Goal: Information Seeking & Learning: Learn about a topic

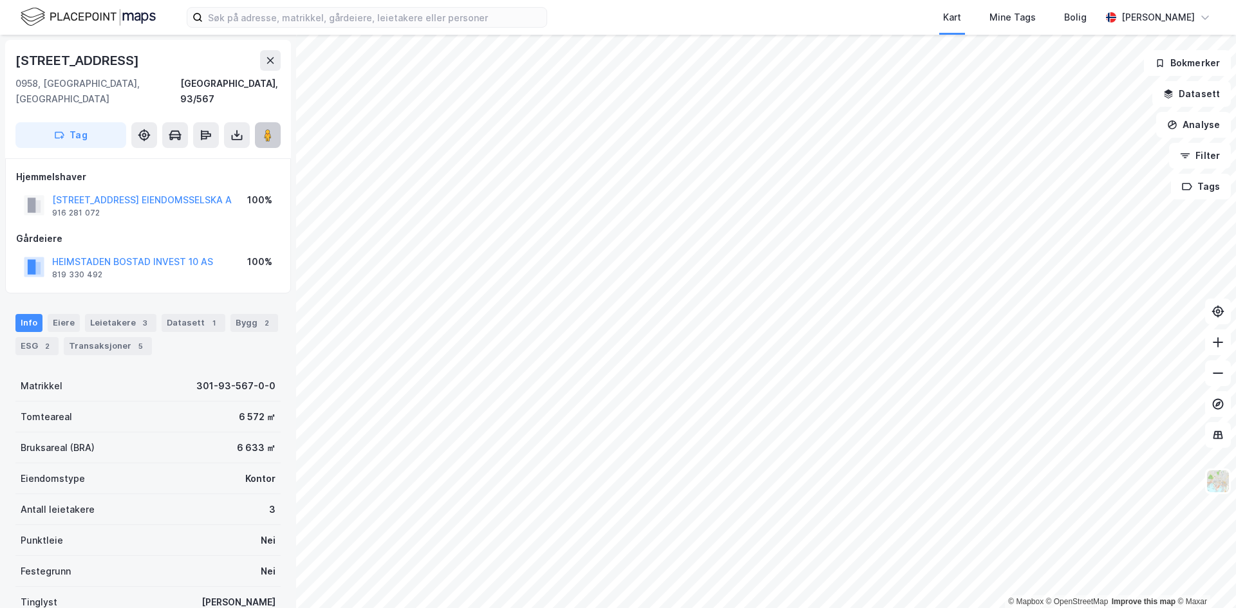
click at [266, 129] on image at bounding box center [268, 135] width 8 height 13
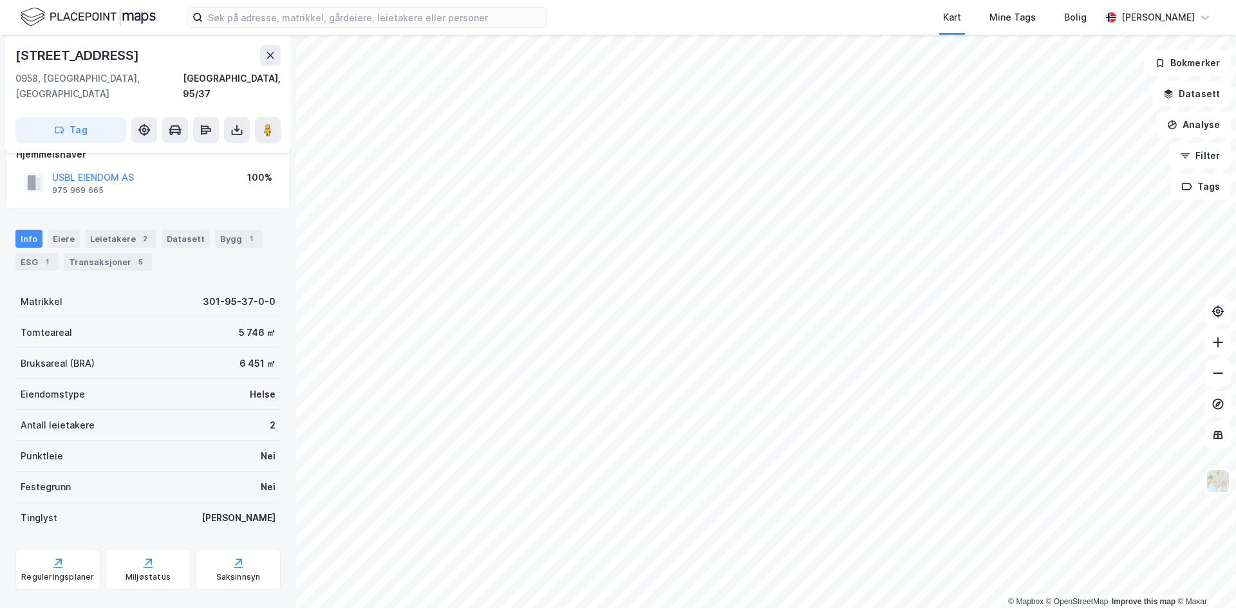
scroll to position [31, 0]
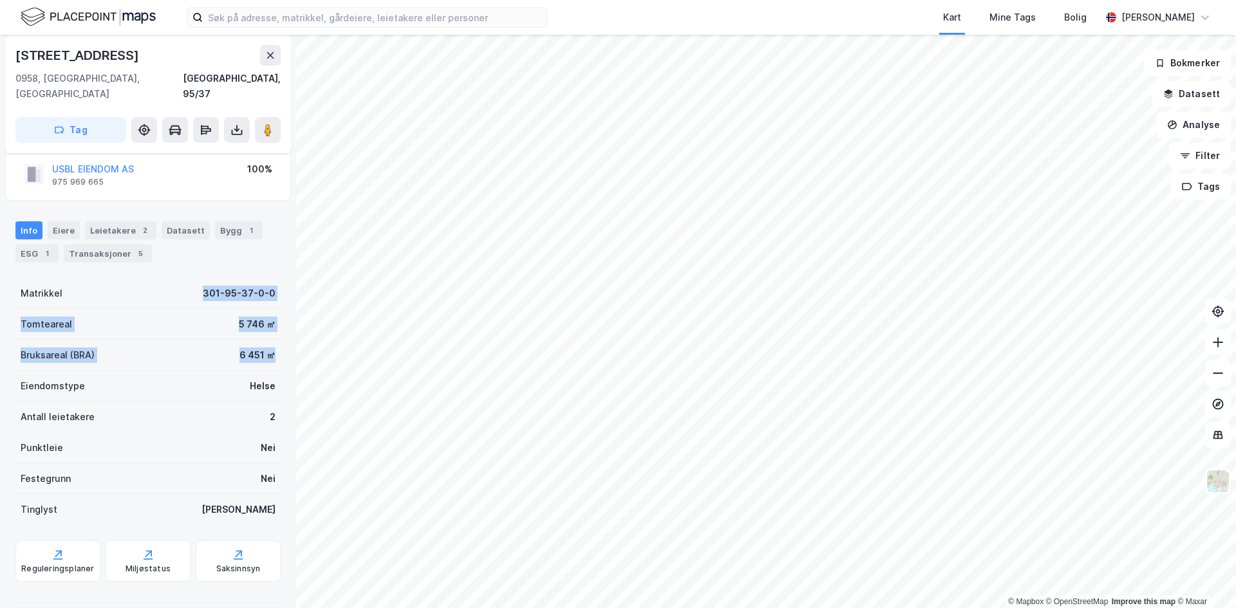
drag, startPoint x: 263, startPoint y: 342, endPoint x: 194, endPoint y: 266, distance: 102.1
click at [194, 278] on div "Matrikkel 301-95-37-0-0 Tomteareal 5 746 ㎡ Bruksareal (BRA) 6 451 ㎡ Eiendomstyp…" at bounding box center [147, 401] width 265 height 247
click at [201, 309] on div "Tomteareal 5 746 ㎡" at bounding box center [147, 324] width 265 height 31
drag, startPoint x: 245, startPoint y: 322, endPoint x: 232, endPoint y: 308, distance: 19.6
click at [232, 308] on div "Matrikkel 301-95-37-0-0 Tomteareal 5 746 ㎡ Bruksareal (BRA) 6 451 ㎡ Eiendomstyp…" at bounding box center [147, 401] width 265 height 247
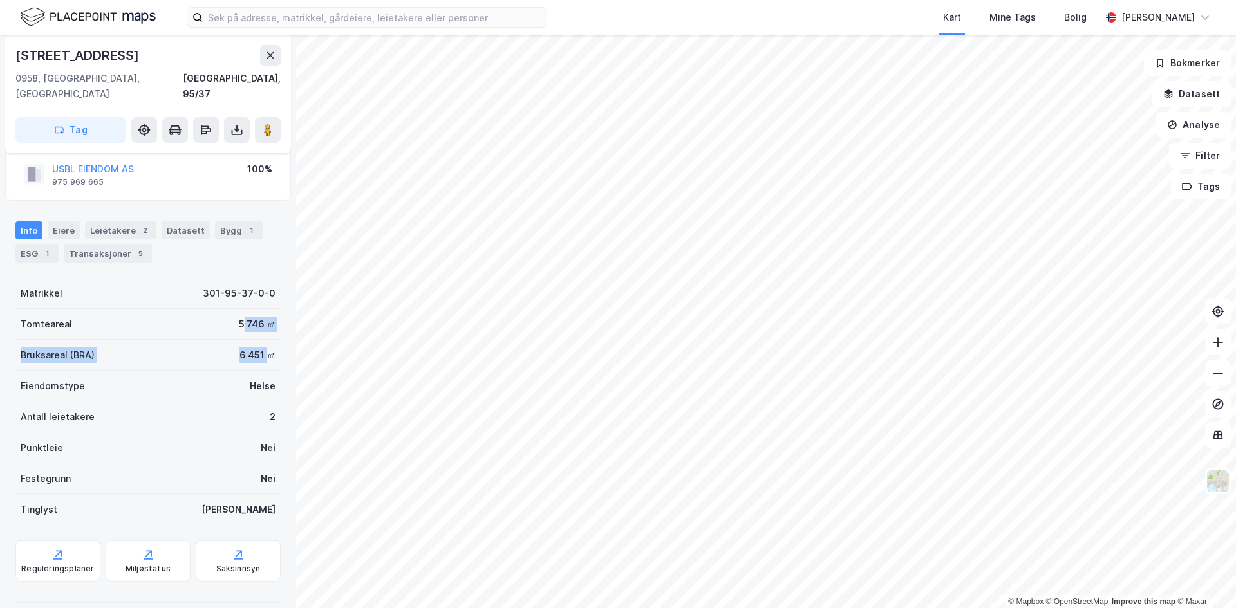
click at [239, 317] on div "5 746 ㎡" at bounding box center [257, 324] width 37 height 15
drag, startPoint x: 231, startPoint y: 313, endPoint x: 266, endPoint y: 344, distance: 47.4
click at [266, 344] on div "Matrikkel 301-95-37-0-0 Tomteareal 5 746 ㎡ Bruksareal (BRA) 6 451 ㎡ Eiendomstyp…" at bounding box center [147, 401] width 265 height 247
click at [266, 344] on div "Bruksareal (BRA) 6 451 ㎡" at bounding box center [147, 355] width 265 height 31
drag, startPoint x: 261, startPoint y: 335, endPoint x: 61, endPoint y: 304, distance: 202.6
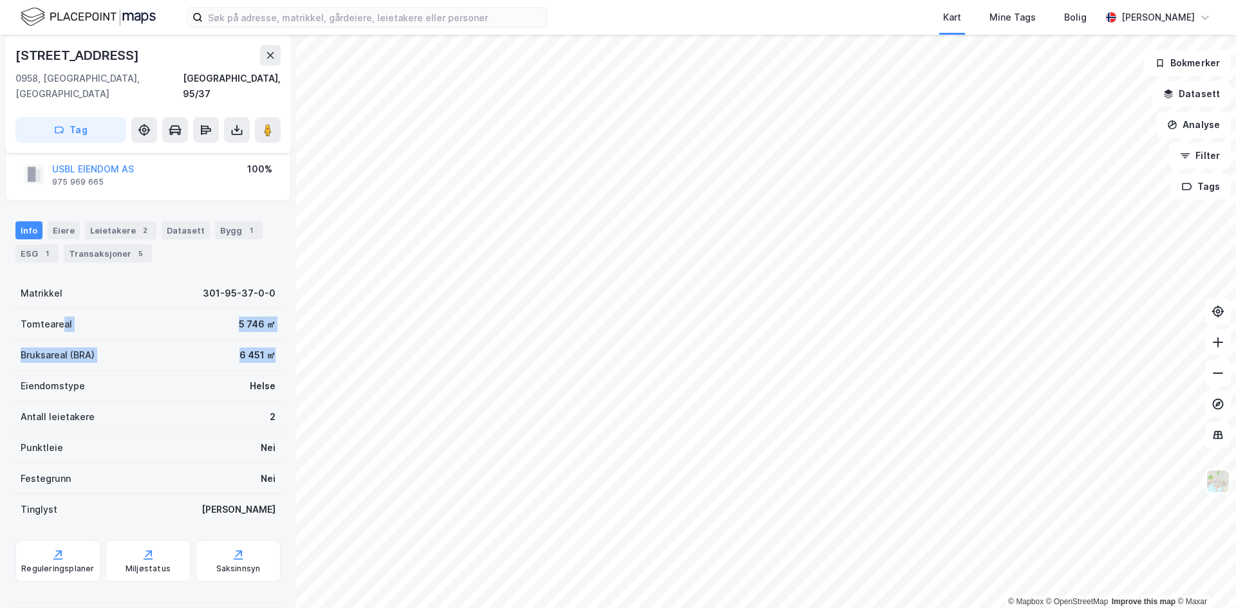
click at [61, 304] on div "Matrikkel 301-95-37-0-0 Tomteareal 5 746 ㎡ Bruksareal (BRA) 6 451 ㎡ Eiendomstyp…" at bounding box center [147, 401] width 265 height 247
drag, startPoint x: 21, startPoint y: 310, endPoint x: 256, endPoint y: 337, distance: 237.1
click at [256, 337] on div "Matrikkel 301-95-37-0-0 Tomteareal 5 746 ㎡ Bruksareal (BRA) 6 451 ㎡ Eiendomstyp…" at bounding box center [147, 401] width 265 height 247
click at [256, 348] on div "6 451 ㎡" at bounding box center [257, 355] width 36 height 15
drag, startPoint x: 266, startPoint y: 340, endPoint x: 33, endPoint y: 311, distance: 235.4
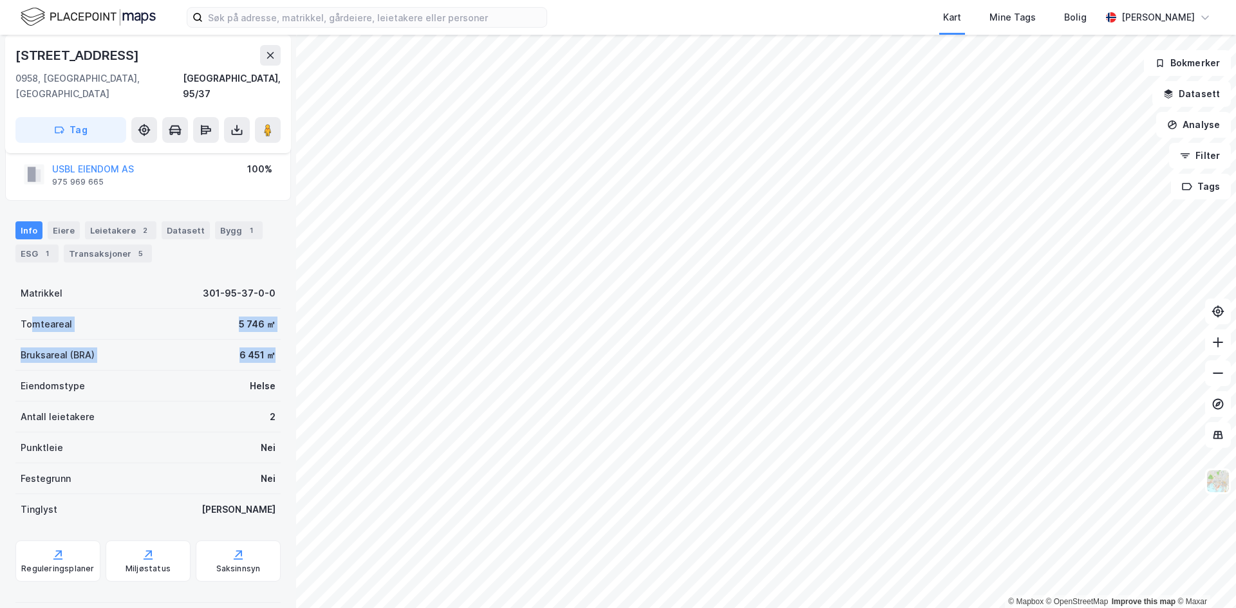
click at [33, 311] on div "Matrikkel 301-95-37-0-0 Tomteareal 5 746 ㎡ Bruksareal (BRA) 6 451 ㎡ Eiendomstyp…" at bounding box center [147, 401] width 265 height 247
click at [33, 317] on div "Tomteareal" at bounding box center [46, 324] width 51 height 15
drag, startPoint x: 24, startPoint y: 308, endPoint x: 284, endPoint y: 337, distance: 261.0
click at [284, 337] on div "[STREET_ADDRESS], 95/37 Tag Hjemmelshaver USBL EIENDOM AS 975 969 665 100% Info…" at bounding box center [148, 322] width 296 height 574
click at [263, 348] on div "6 451 ㎡" at bounding box center [257, 355] width 36 height 15
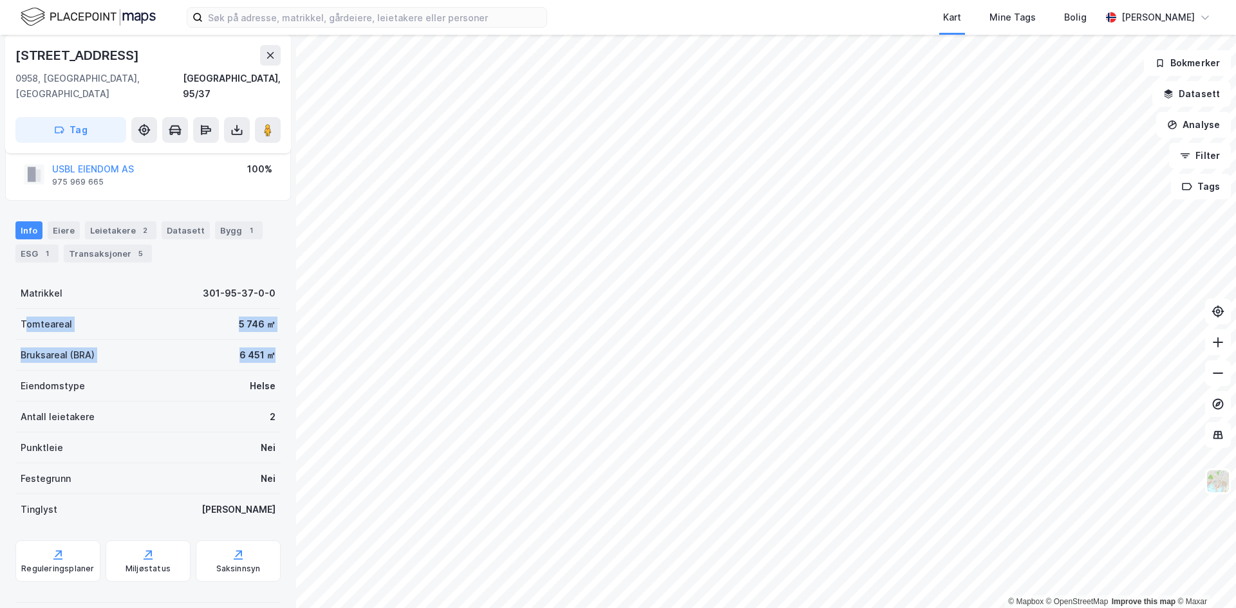
click at [263, 348] on div "6 451 ㎡" at bounding box center [257, 355] width 36 height 15
drag, startPoint x: 266, startPoint y: 340, endPoint x: 6, endPoint y: 301, distance: 262.9
click at [6, 301] on div "[STREET_ADDRESS], 95/37 Tag Hjemmelshaver USBL EIENDOM AS 975 969 665 100% Info…" at bounding box center [148, 322] width 296 height 574
drag, startPoint x: 21, startPoint y: 308, endPoint x: 268, endPoint y: 337, distance: 249.5
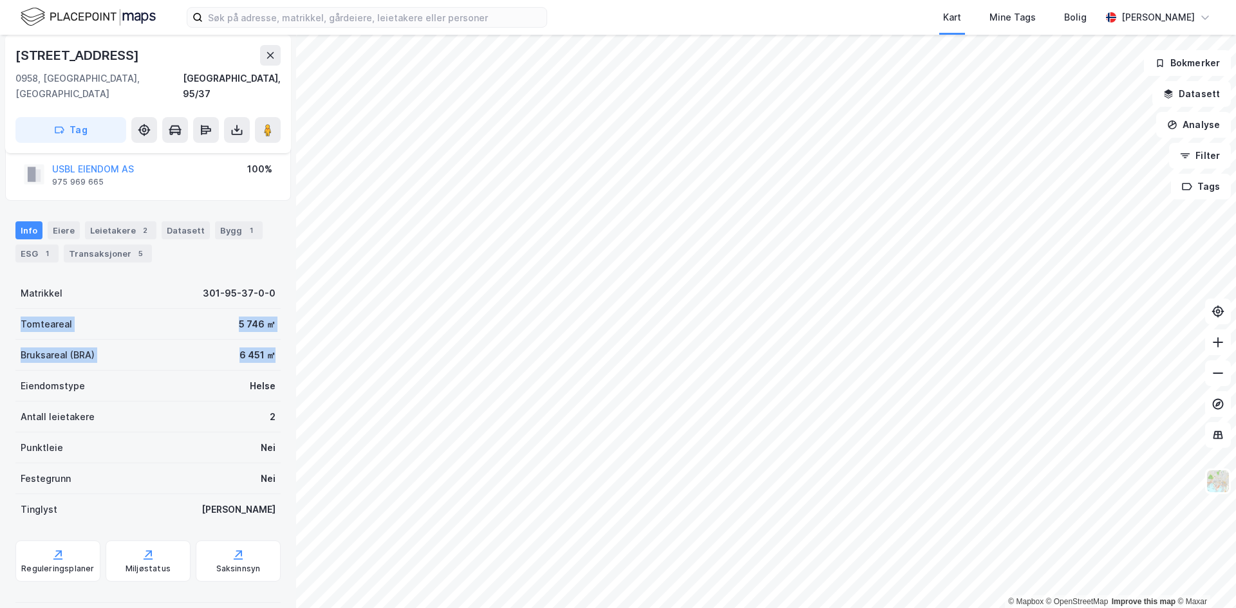
click at [268, 337] on div "Matrikkel 301-95-37-0-0 Tomteareal 5 746 ㎡ Bruksareal (BRA) 6 451 ㎡ Eiendomstyp…" at bounding box center [147, 401] width 265 height 247
click at [268, 340] on div "Bruksareal (BRA) 6 451 ㎡" at bounding box center [147, 355] width 265 height 31
